Goal: Check status: Check status

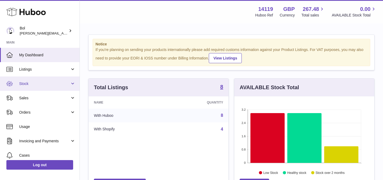
scroll to position [83, 140]
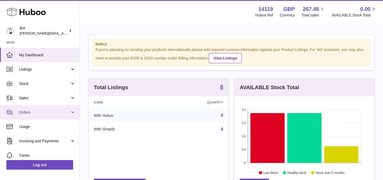
click at [44, 109] on link "Orders" at bounding box center [39, 112] width 79 height 14
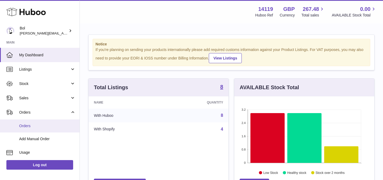
click at [32, 125] on span "Orders" at bounding box center [47, 126] width 56 height 5
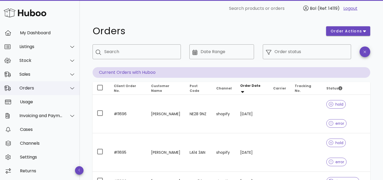
scroll to position [3, 0]
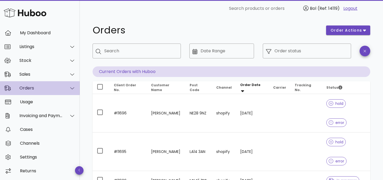
click at [49, 87] on div "Orders" at bounding box center [40, 88] width 43 height 5
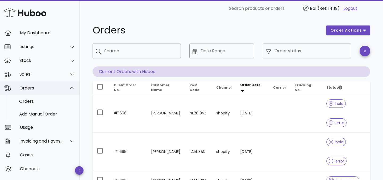
click at [49, 87] on div "Orders" at bounding box center [40, 88] width 43 height 5
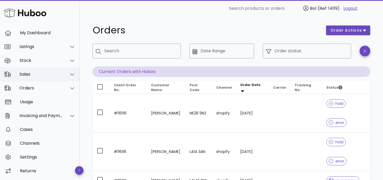
click at [47, 73] on div "Sales" at bounding box center [40, 74] width 43 height 5
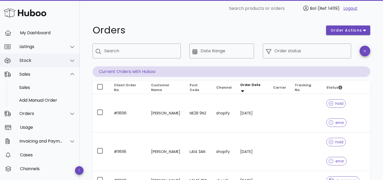
click at [44, 61] on div "Stock" at bounding box center [40, 60] width 43 height 5
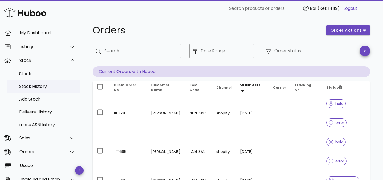
scroll to position [29, 0]
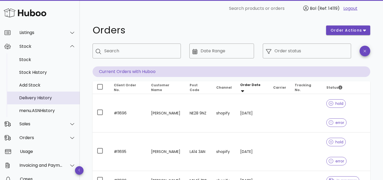
click at [40, 96] on div "Delivery History" at bounding box center [47, 97] width 56 height 5
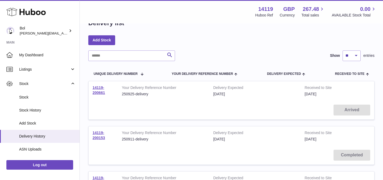
scroll to position [16, 0]
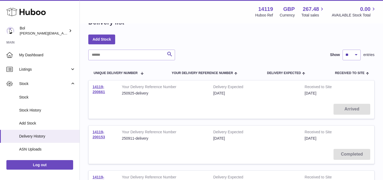
click at [312, 93] on span "[DATE]" at bounding box center [310, 93] width 12 height 4
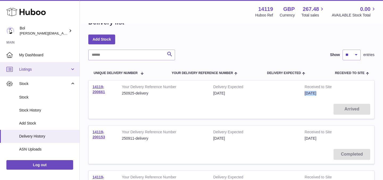
scroll to position [0, 0]
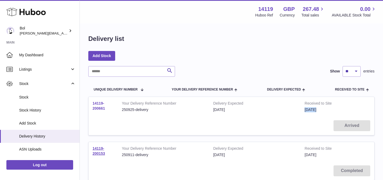
click at [98, 107] on link "14119-200661" at bounding box center [98, 105] width 12 height 9
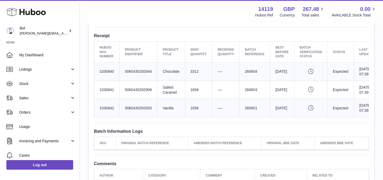
scroll to position [202, 0]
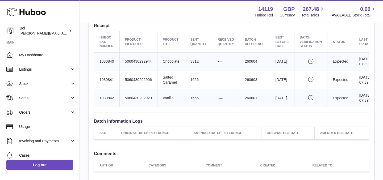
click at [107, 65] on td "Huboo SKU Number 1030840" at bounding box center [107, 61] width 26 height 18
copy td "1030840"
